Goal: Transaction & Acquisition: Purchase product/service

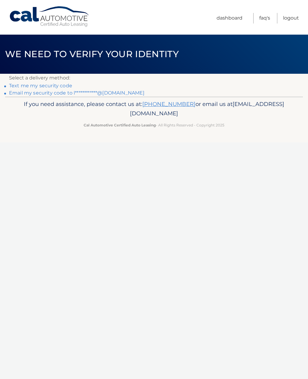
click at [60, 87] on link "Text me my security code" at bounding box center [40, 86] width 63 height 6
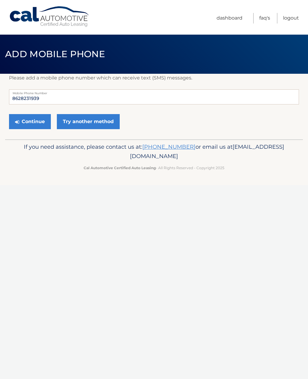
click at [39, 121] on button "Continue" at bounding box center [30, 121] width 42 height 15
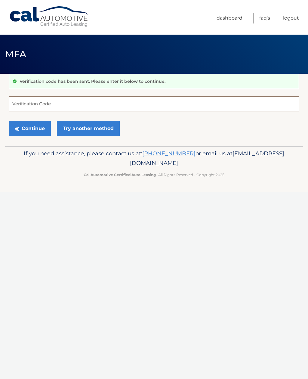
click at [151, 106] on input "Verification Code" at bounding box center [154, 103] width 290 height 15
type input "889148"
click at [38, 127] on button "Continue" at bounding box center [30, 128] width 42 height 15
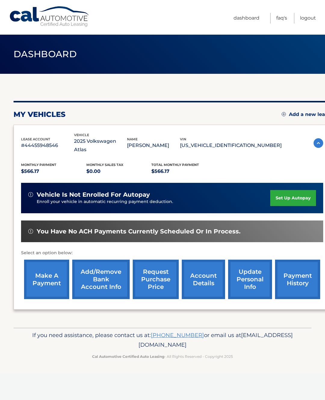
click at [45, 276] on link "make a payment" at bounding box center [46, 279] width 45 height 39
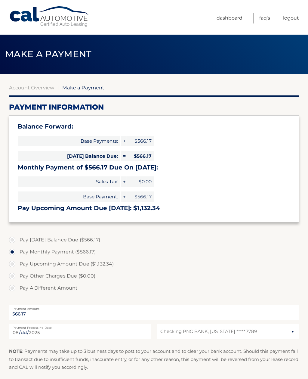
select select "NjE5YmU0MDUtNzkxMS00OWNmLWE4ZGMtYTAzN2NlOThlOTg2"
click at [13, 240] on label "Pay Today's Balance Due ($566.17)" at bounding box center [154, 240] width 290 height 12
click at [13, 240] on input "Pay Today's Balance Due ($566.17)" at bounding box center [14, 239] width 6 height 10
radio input "true"
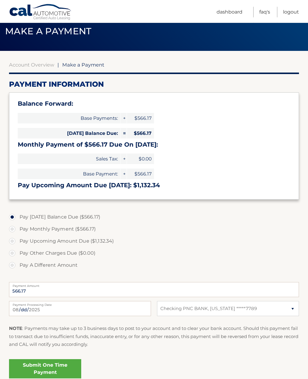
scroll to position [56, 0]
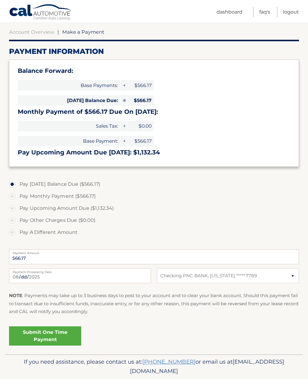
click at [63, 337] on link "Submit One Time Payment" at bounding box center [45, 335] width 72 height 19
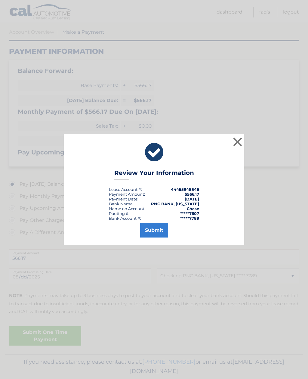
click at [158, 238] on button "Submit" at bounding box center [154, 230] width 28 height 14
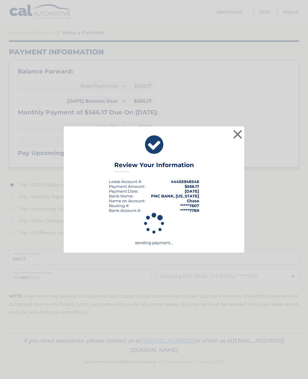
scroll to position [34, 0]
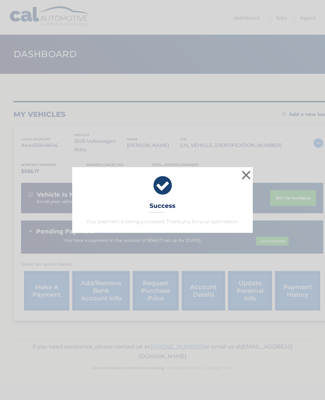
click at [242, 178] on button "×" at bounding box center [246, 175] width 12 height 12
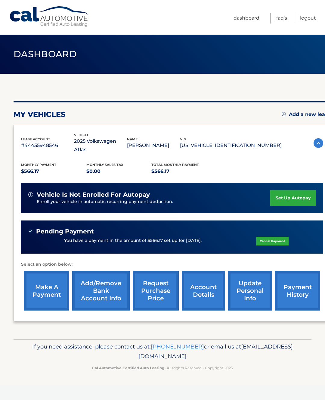
click at [46, 288] on link "make a payment" at bounding box center [46, 290] width 45 height 39
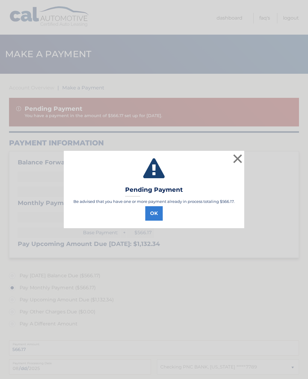
select select "NjE5YmU0MDUtNzkxMS00OWNmLWE4ZGMtYTAzN2NlOThlOTg2"
click at [237, 159] on button "×" at bounding box center [238, 159] width 12 height 12
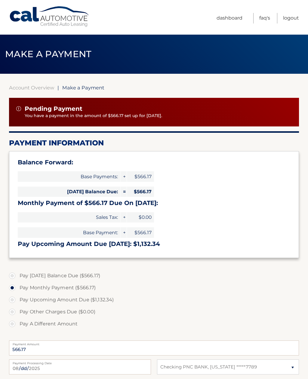
click at [34, 89] on link "Account Overview" at bounding box center [31, 88] width 45 height 6
click at [37, 88] on link "Account Overview" at bounding box center [31, 88] width 45 height 6
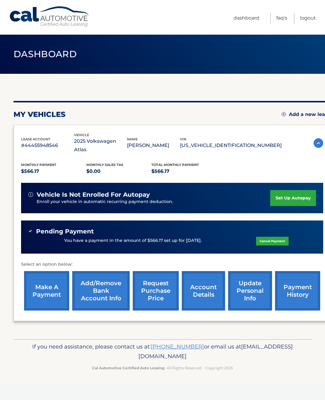
click at [307, 19] on link "Logout" at bounding box center [308, 18] width 16 height 11
